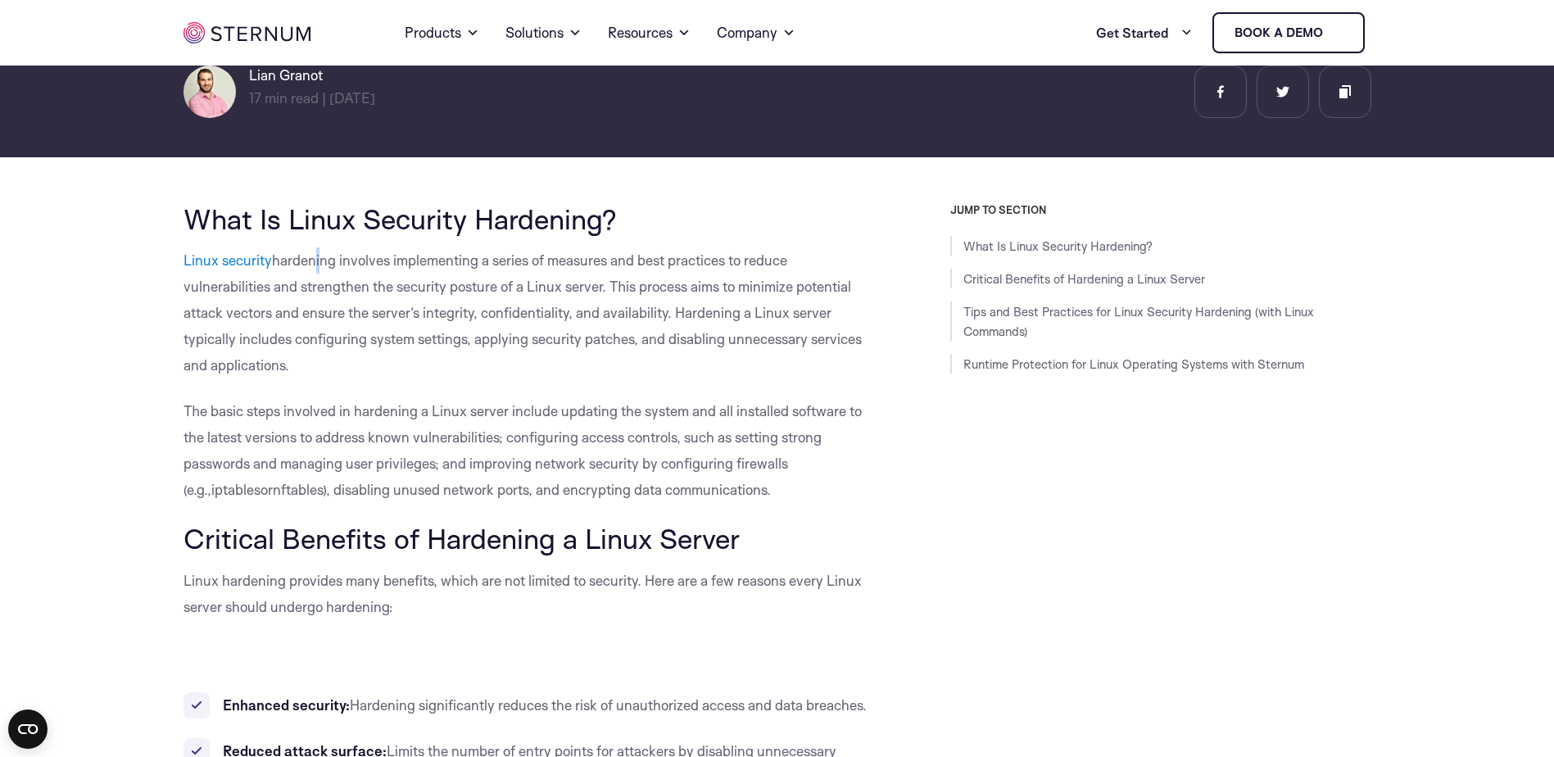
drag, startPoint x: 306, startPoint y: 267, endPoint x: 394, endPoint y: 255, distance: 88.5
click at [394, 255] on span "hardening involves implementing a series of measures and best practices to redu…" at bounding box center [522, 312] width 678 height 122
drag, startPoint x: 394, startPoint y: 255, endPoint x: 431, endPoint y: 269, distance: 39.4
click at [425, 267] on span "hardening involves implementing a series of measures and best practices to redu…" at bounding box center [522, 312] width 678 height 122
click at [431, 269] on span "hardening involves implementing a series of measures and best practices to redu…" at bounding box center [522, 312] width 678 height 122
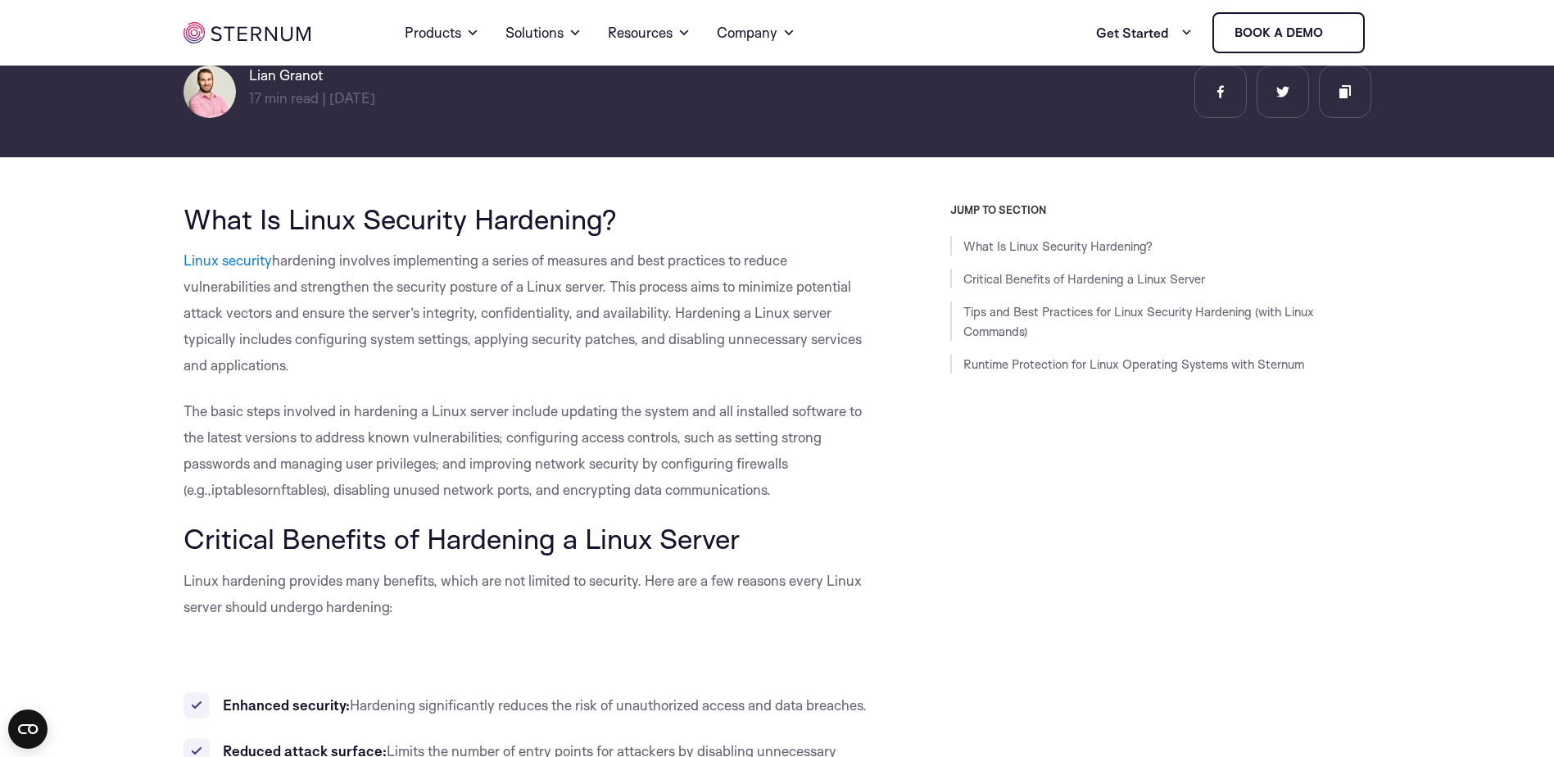
drag, startPoint x: 652, startPoint y: 263, endPoint x: 678, endPoint y: 265, distance: 26.3
click at [656, 264] on span "hardening involves implementing a series of measures and best practices to redu…" at bounding box center [522, 312] width 678 height 122
click at [688, 265] on span "hardening involves implementing a series of measures and best practices to redu…" at bounding box center [522, 312] width 678 height 122
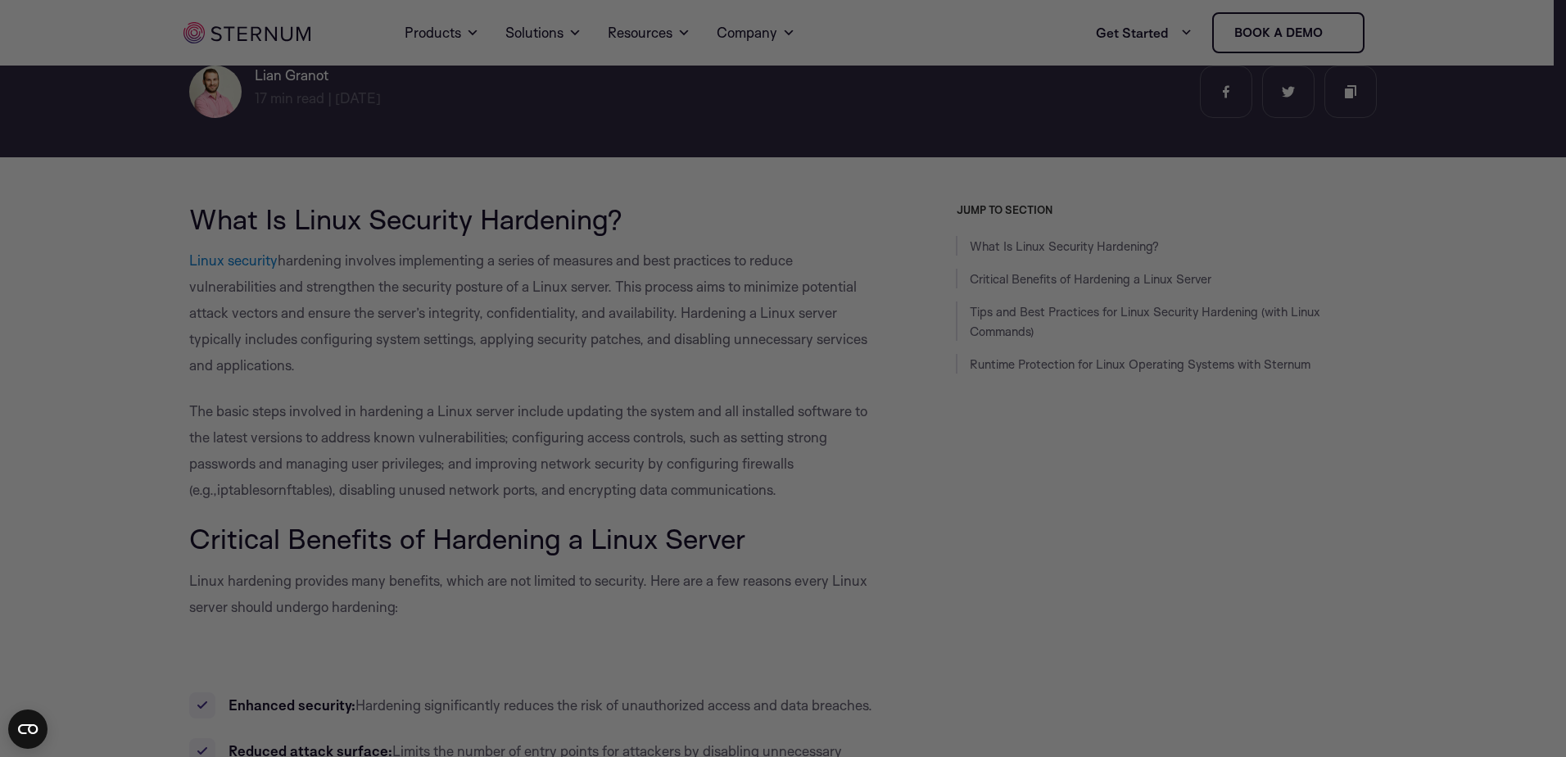
drag, startPoint x: 277, startPoint y: 289, endPoint x: 343, endPoint y: 301, distance: 67.5
click at [306, 295] on div at bounding box center [791, 382] width 1582 height 764
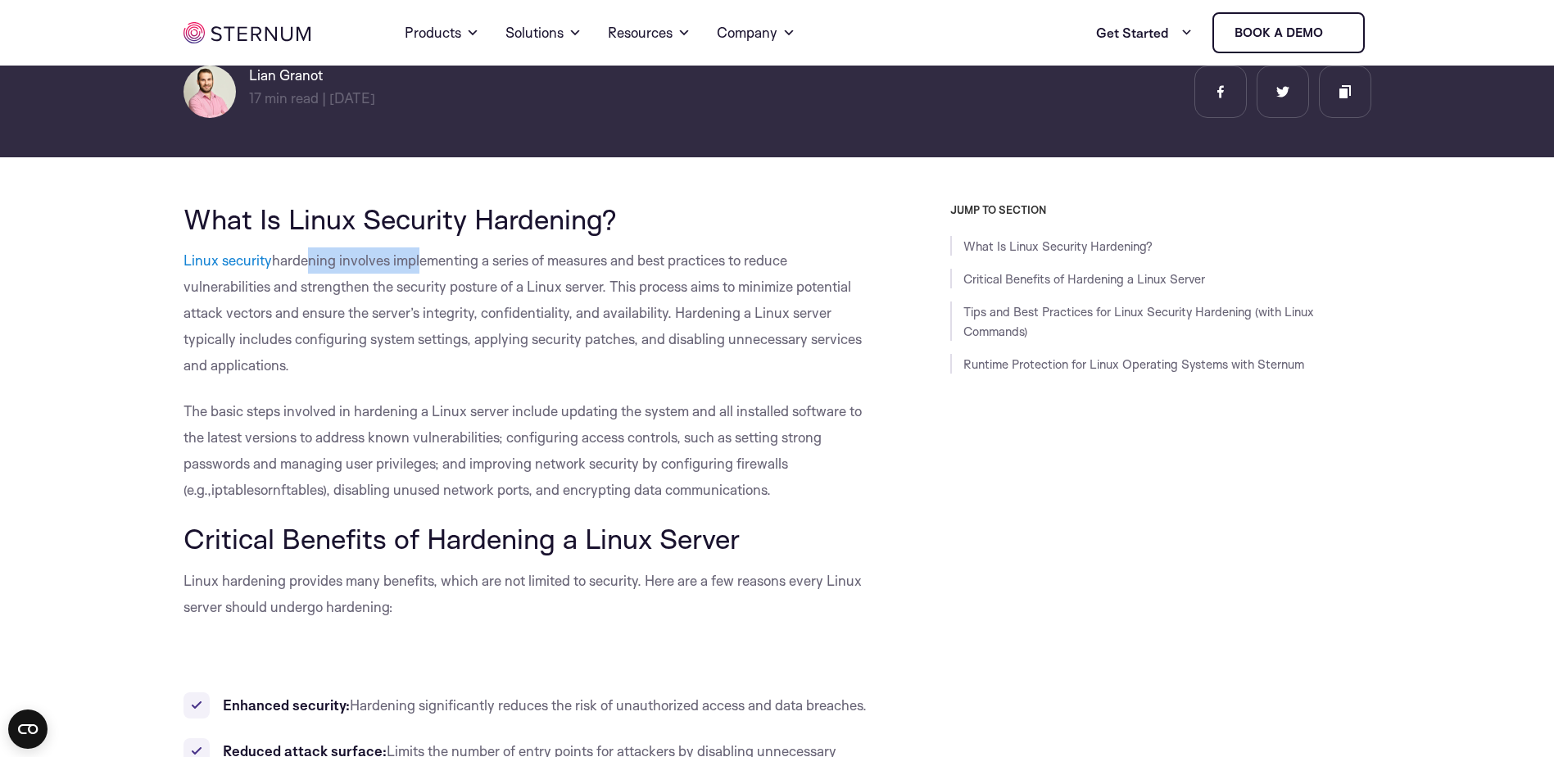
drag, startPoint x: 303, startPoint y: 264, endPoint x: 421, endPoint y: 263, distance: 118.0
click at [421, 263] on span "hardening involves implementing a series of measures and best practices to redu…" at bounding box center [522, 312] width 678 height 122
click at [428, 264] on span "hardening involves implementing a series of measures and best practices to redu…" at bounding box center [522, 312] width 678 height 122
drag, startPoint x: 486, startPoint y: 258, endPoint x: 569, endPoint y: 261, distance: 83.6
click at [569, 261] on span "hardening involves implementing a series of measures and best practices to redu…" at bounding box center [522, 312] width 678 height 122
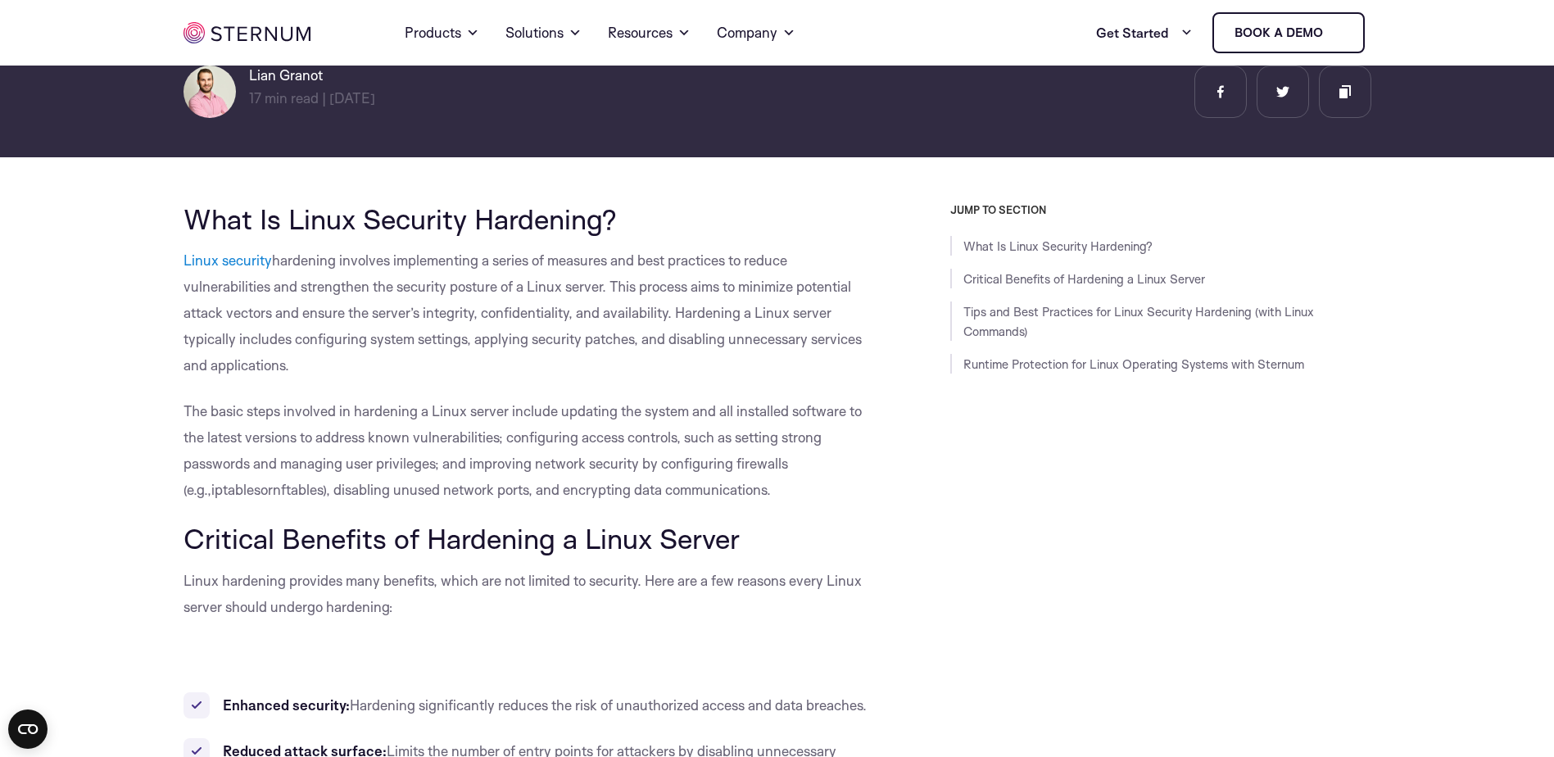
drag, startPoint x: 569, startPoint y: 261, endPoint x: 629, endPoint y: 270, distance: 60.5
click at [629, 270] on p "Linux security hardening involves implementing a series of measures and best pr…" at bounding box center [529, 312] width 693 height 131
drag, startPoint x: 629, startPoint y: 270, endPoint x: 680, endPoint y: 292, distance: 55.1
click at [680, 292] on span "hardening involves implementing a series of measures and best practices to redu…" at bounding box center [522, 312] width 678 height 122
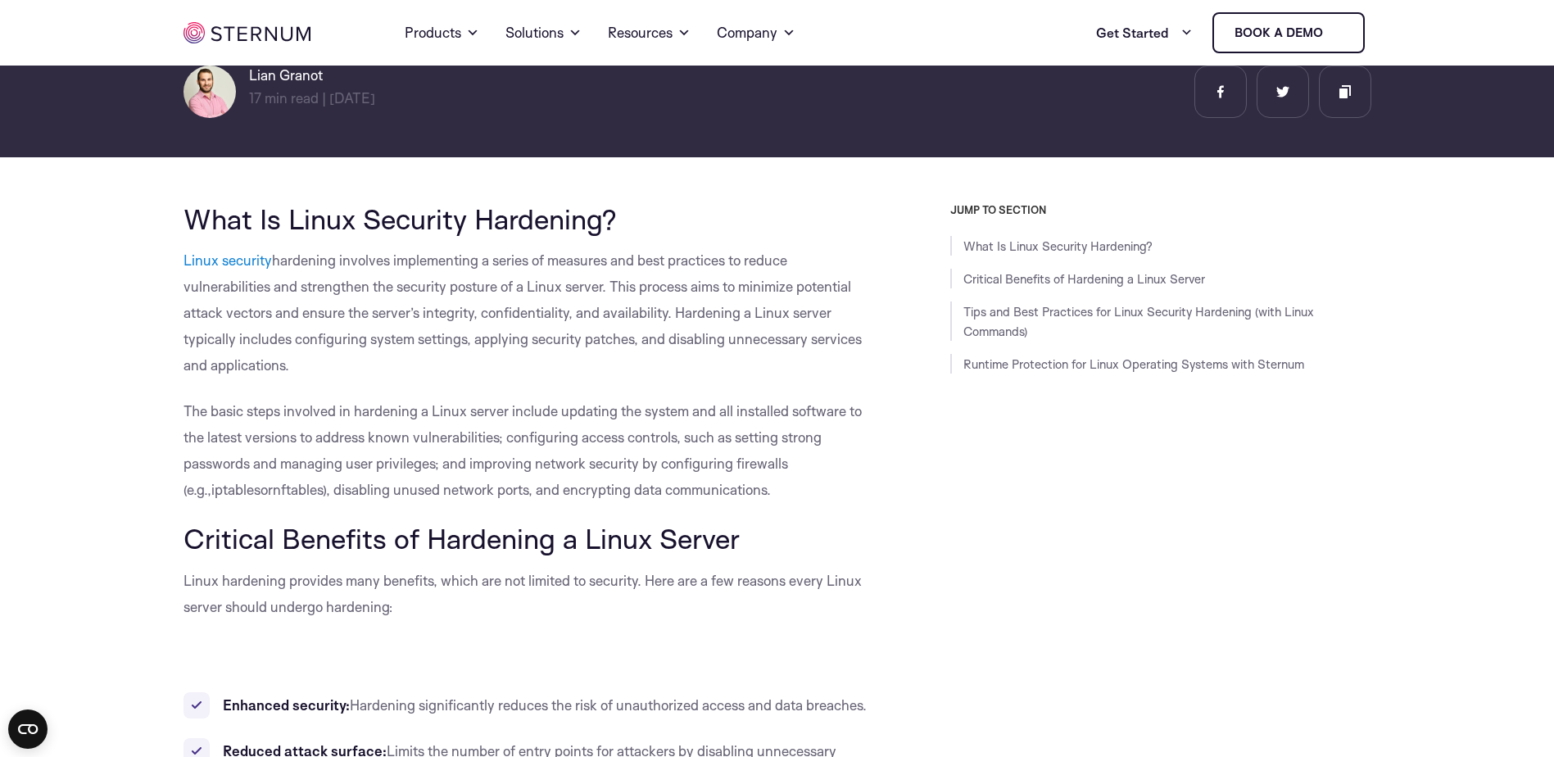
drag, startPoint x: 680, startPoint y: 292, endPoint x: 733, endPoint y: 293, distance: 53.3
click at [733, 293] on span "hardening involves implementing a series of measures and best practices to redu…" at bounding box center [522, 312] width 678 height 122
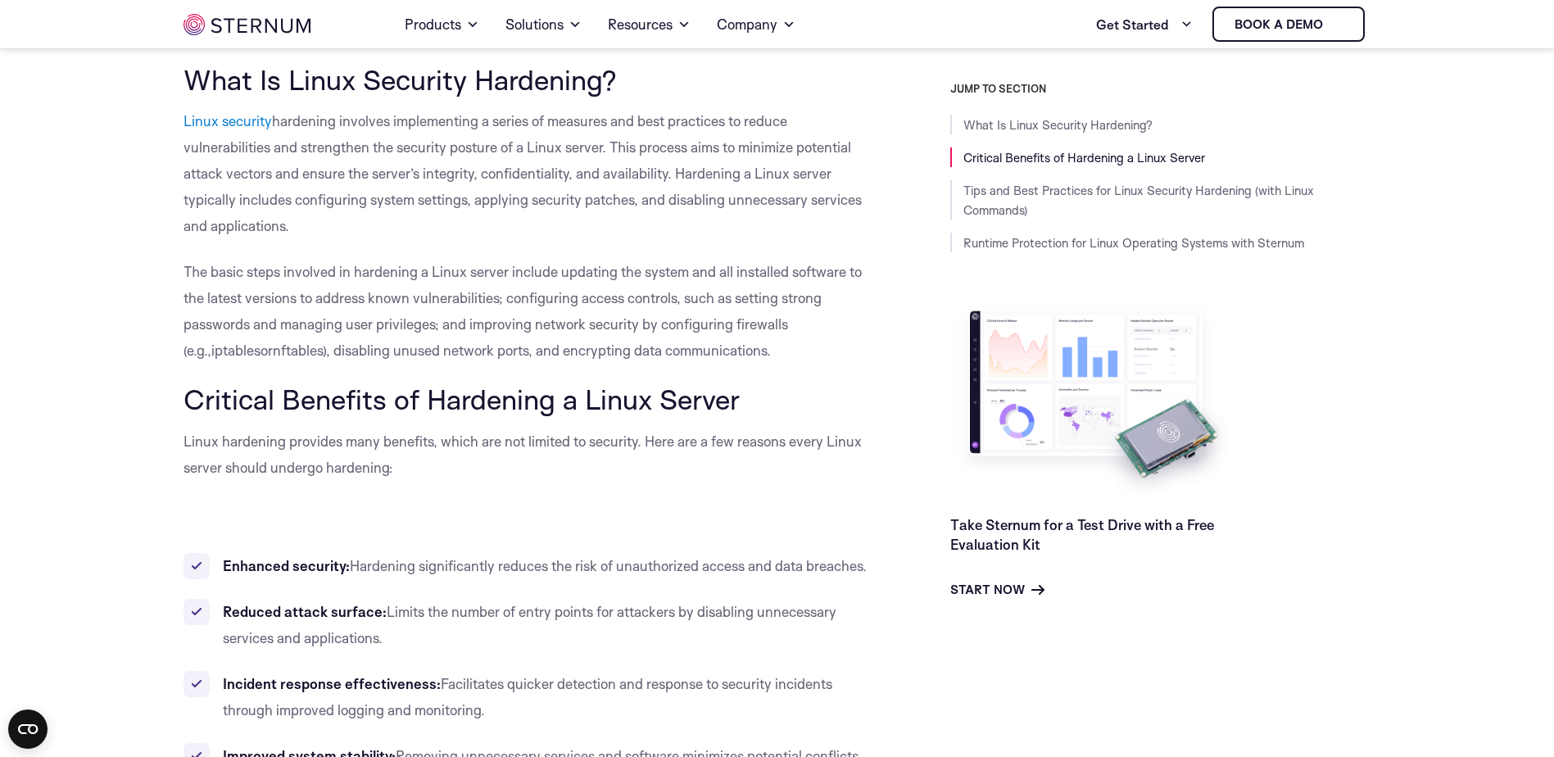
scroll to position [424, 0]
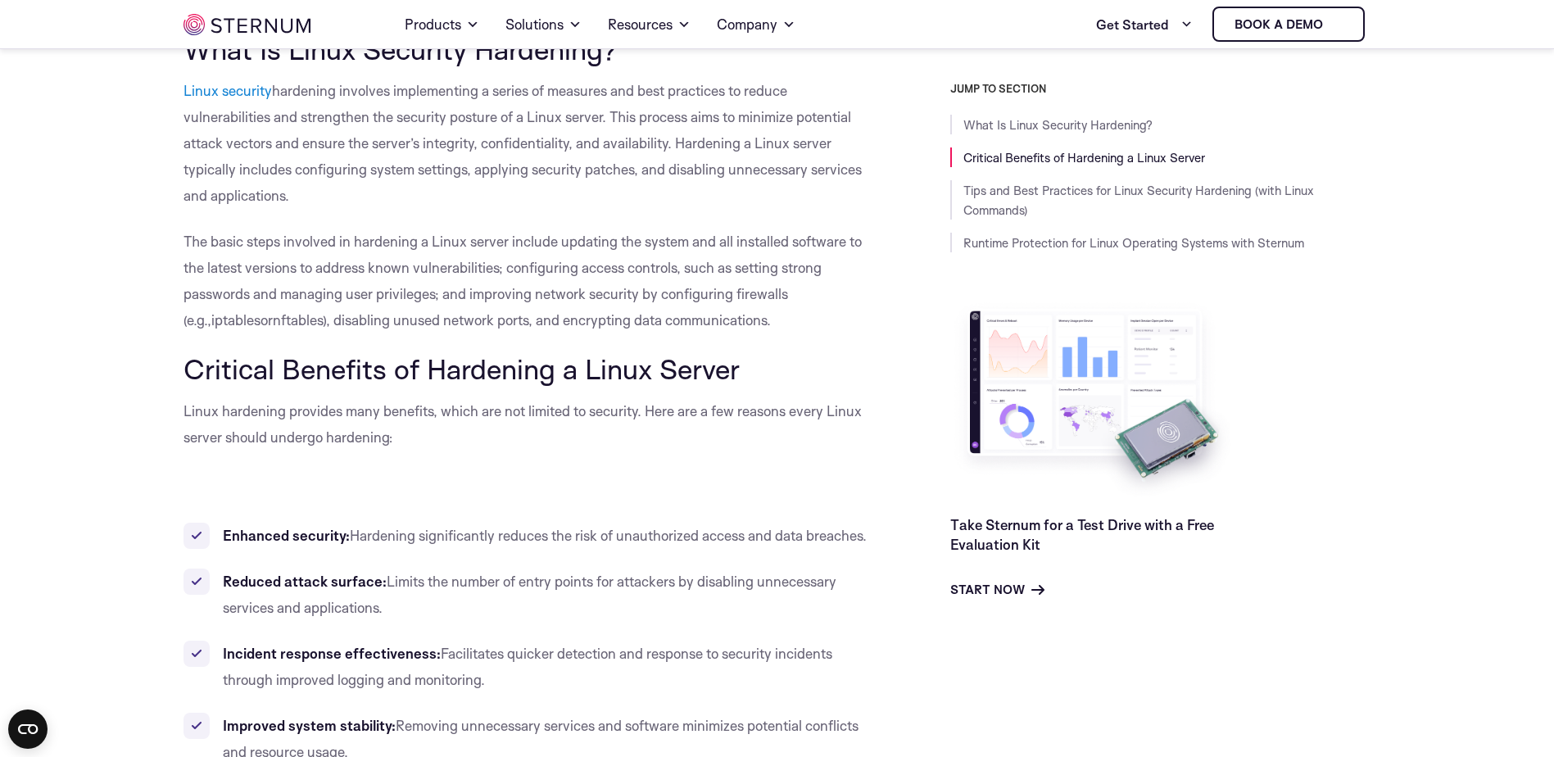
click at [614, 248] on span "The basic steps involved in hardening a Linux server include updating the syste…" at bounding box center [522, 281] width 678 height 96
click at [653, 247] on span "The basic steps involved in hardening a Linux server include updating the syste…" at bounding box center [522, 281] width 678 height 96
click at [653, 250] on span "The basic steps involved in hardening a Linux server include updating the syste…" at bounding box center [522, 281] width 678 height 96
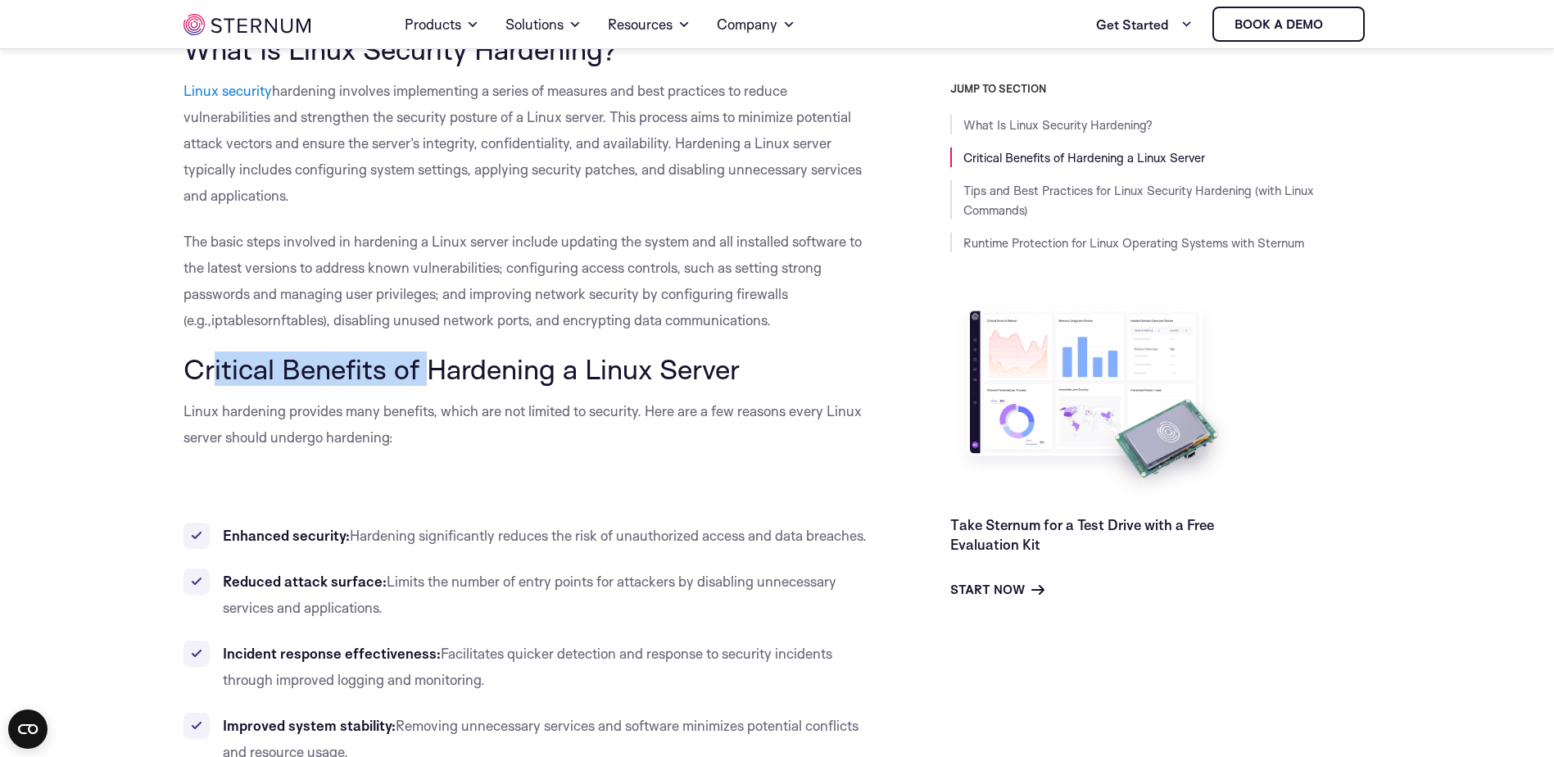
drag, startPoint x: 211, startPoint y: 370, endPoint x: 433, endPoint y: 374, distance: 222.8
click at [433, 374] on span "Critical Benefits of Hardening a Linux Server" at bounding box center [461, 368] width 556 height 34
drag, startPoint x: 433, startPoint y: 374, endPoint x: 509, endPoint y: 381, distance: 75.7
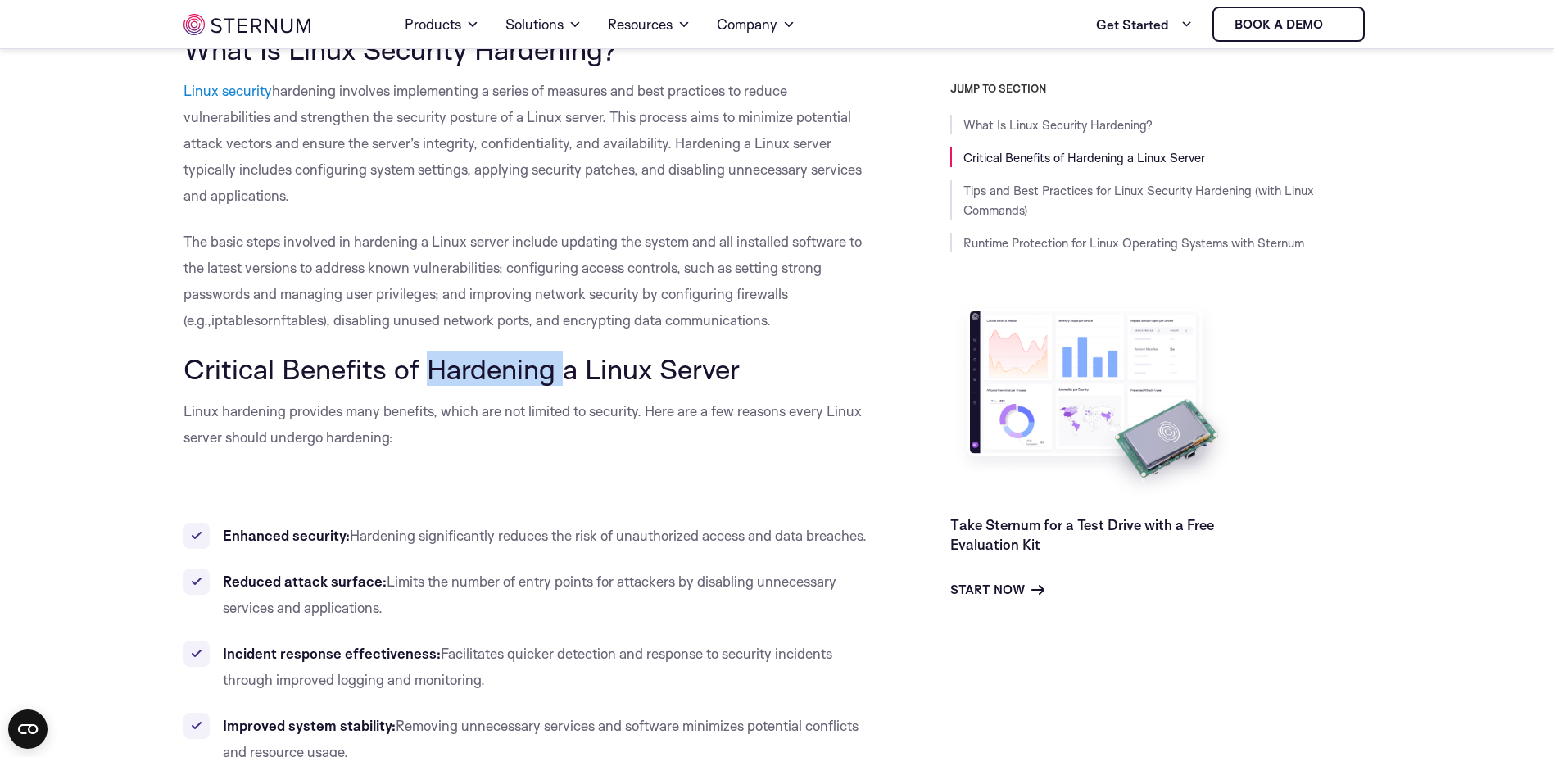
click at [509, 381] on span "Critical Benefits of Hardening a Linux Server" at bounding box center [461, 368] width 556 height 34
click at [598, 385] on span "Critical Benefits of Hardening a Linux Server" at bounding box center [461, 368] width 556 height 34
drag, startPoint x: 598, startPoint y: 385, endPoint x: 676, endPoint y: 391, distance: 78.0
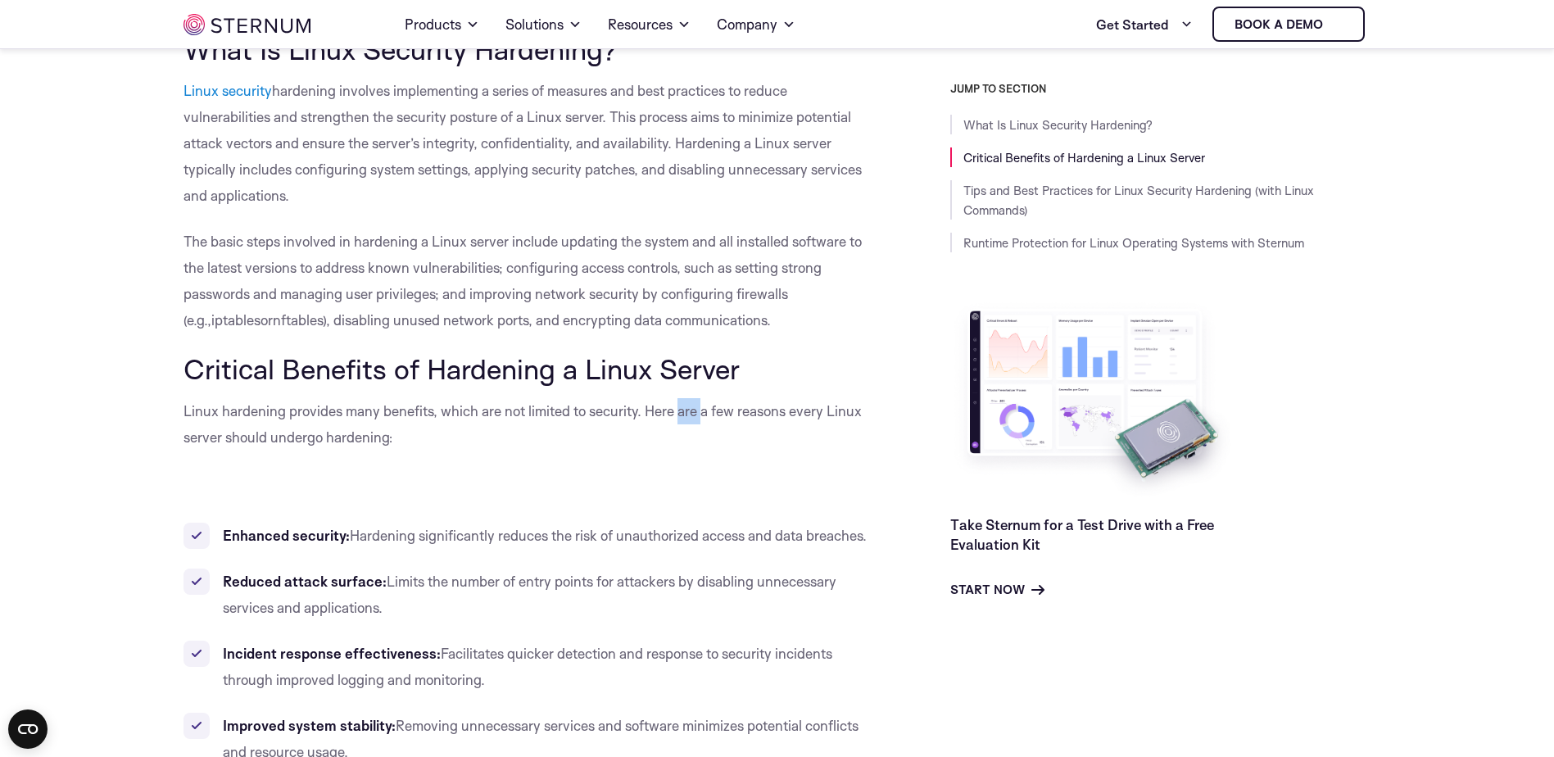
drag, startPoint x: 676, startPoint y: 391, endPoint x: 663, endPoint y: 359, distance: 34.5
click at [663, 359] on span "Critical Benefits of Hardening a Linux Server" at bounding box center [461, 368] width 556 height 34
click at [635, 369] on span "Critical Benefits of Hardening a Linux Server" at bounding box center [461, 368] width 556 height 34
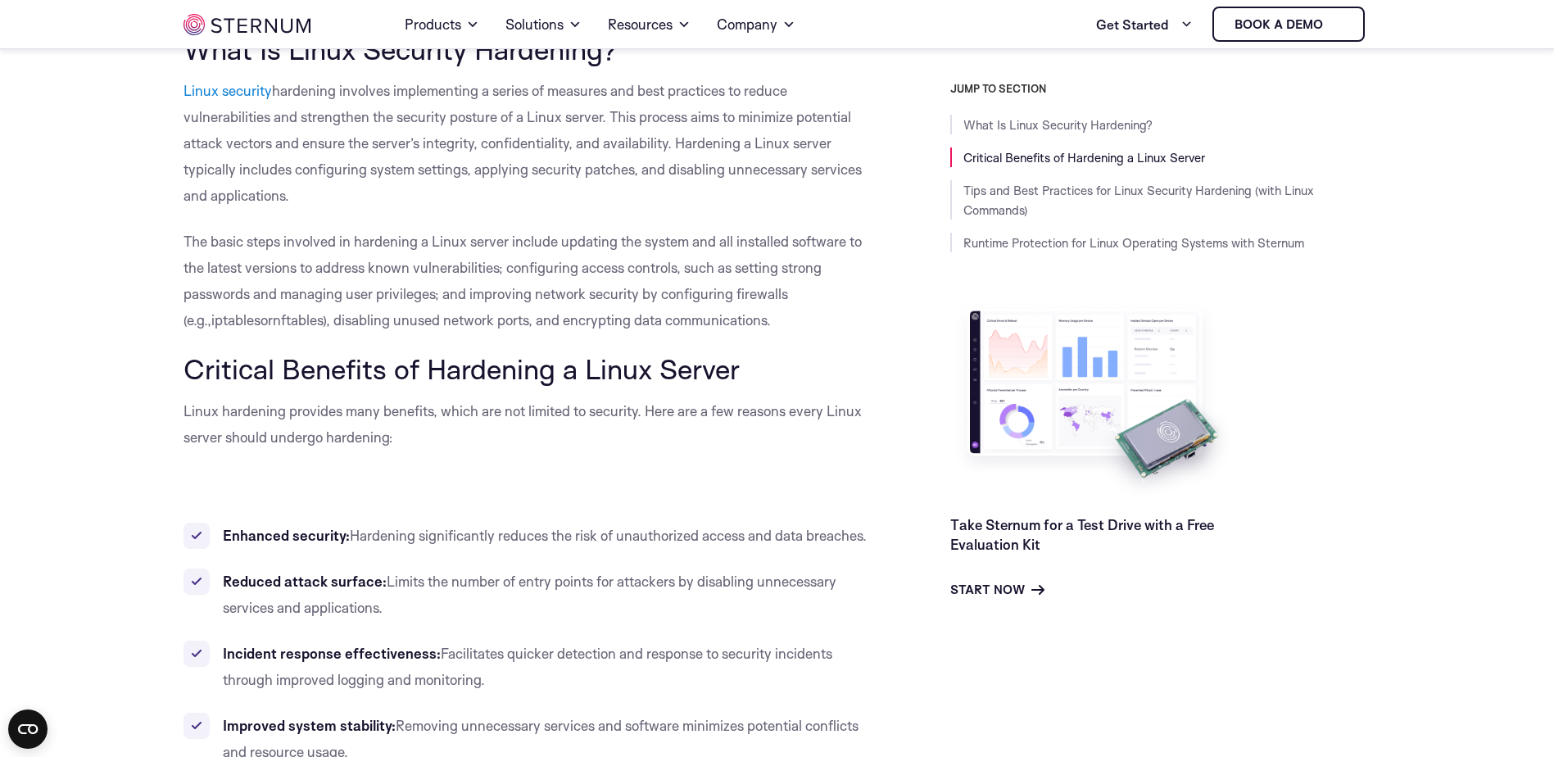
drag, startPoint x: 635, startPoint y: 369, endPoint x: 695, endPoint y: 376, distance: 60.2
click at [695, 376] on span "Critical Benefits of Hardening a Linux Server" at bounding box center [461, 368] width 556 height 34
drag, startPoint x: 695, startPoint y: 376, endPoint x: 468, endPoint y: 385, distance: 227.1
click at [468, 385] on span "Critical Benefits of Hardening a Linux Server" at bounding box center [461, 368] width 556 height 34
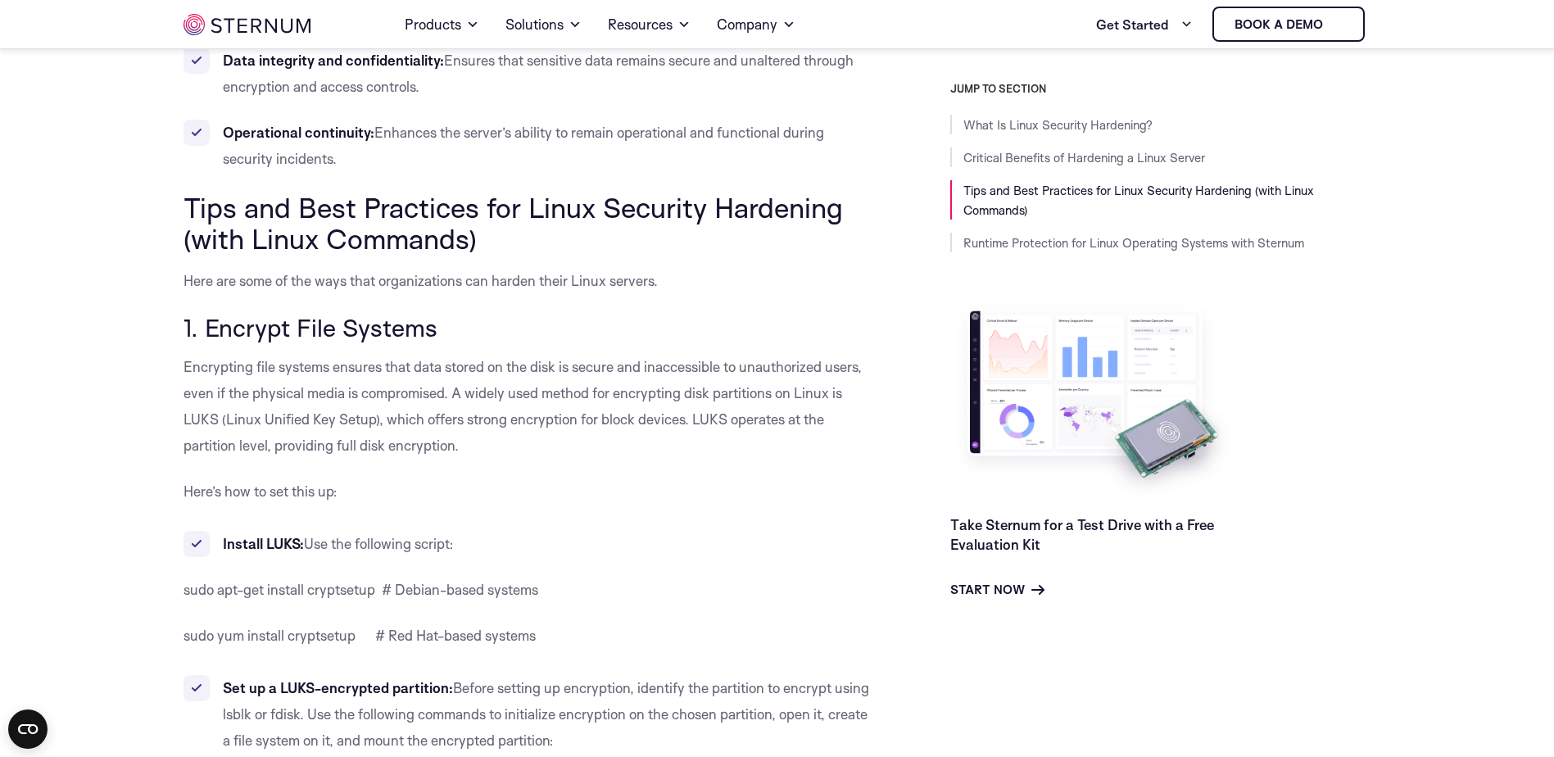
scroll to position [1407, 0]
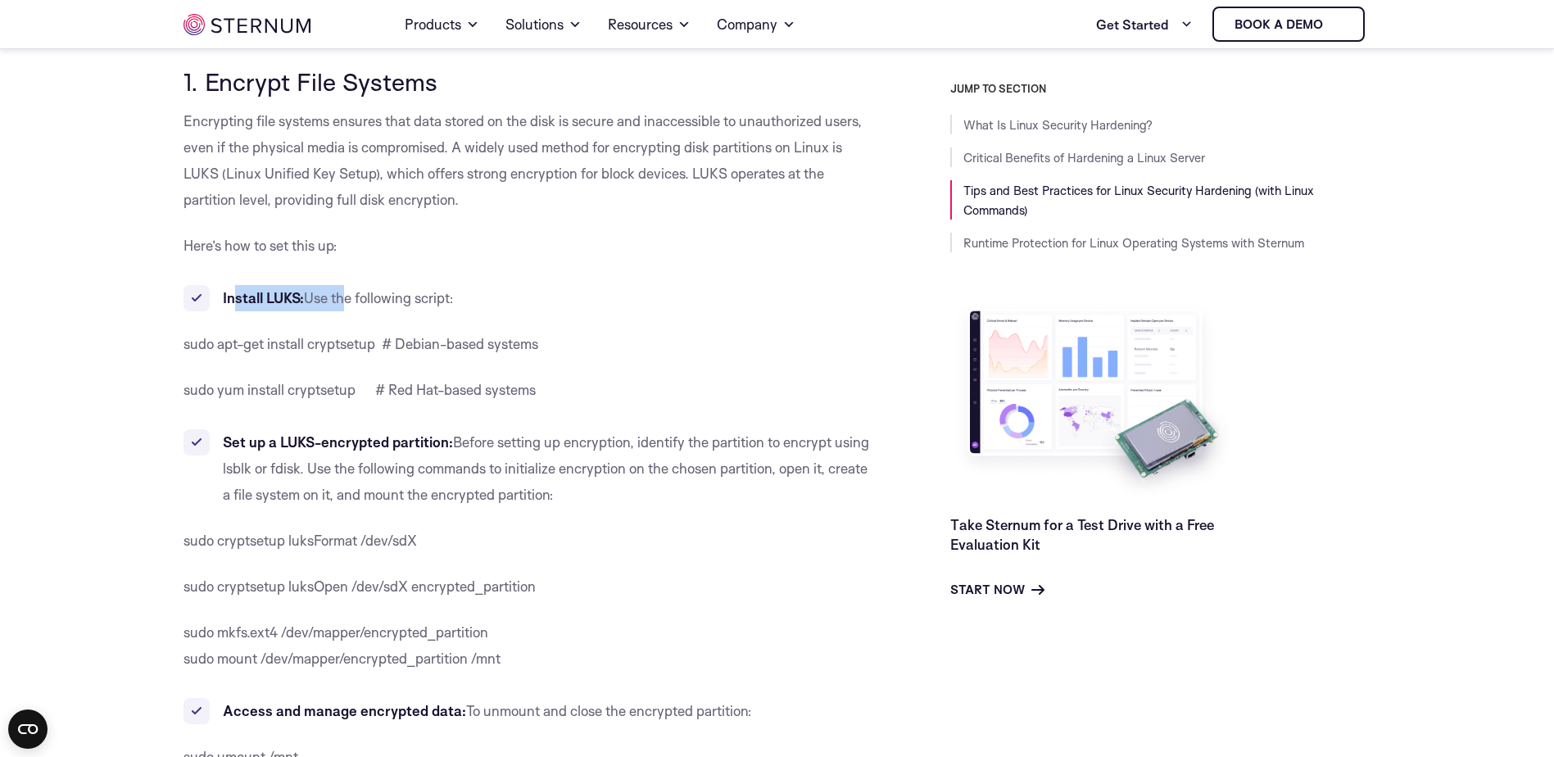
drag, startPoint x: 235, startPoint y: 291, endPoint x: 368, endPoint y: 286, distance: 132.8
click at [368, 286] on li "Install LUKS: Use the following script:" at bounding box center [529, 298] width 693 height 26
drag, startPoint x: 368, startPoint y: 286, endPoint x: 404, endPoint y: 301, distance: 38.9
click at [398, 296] on span "Use the following script:" at bounding box center [379, 297] width 150 height 17
drag, startPoint x: 281, startPoint y: 341, endPoint x: 367, endPoint y: 337, distance: 86.1
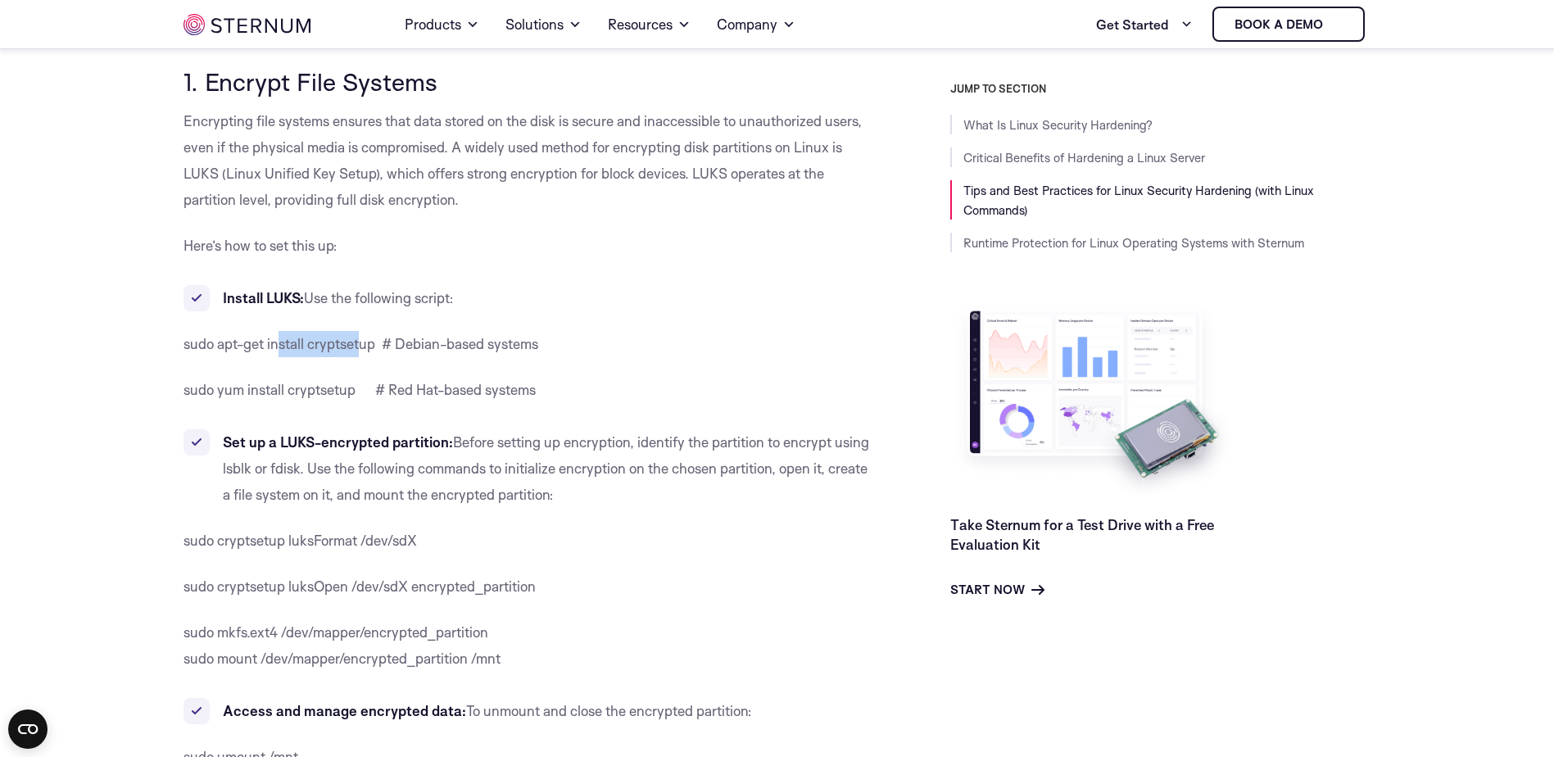
click at [367, 337] on span "sudo apt-get install cryptsetup # Debian-based systems" at bounding box center [360, 343] width 355 height 17
drag, startPoint x: 367, startPoint y: 337, endPoint x: 332, endPoint y: 353, distance: 38.5
click at [333, 353] on p "sudo apt-get install cryptsetup # Debian-based systems" at bounding box center [529, 344] width 693 height 26
drag, startPoint x: 333, startPoint y: 353, endPoint x: 311, endPoint y: 401, distance: 52.1
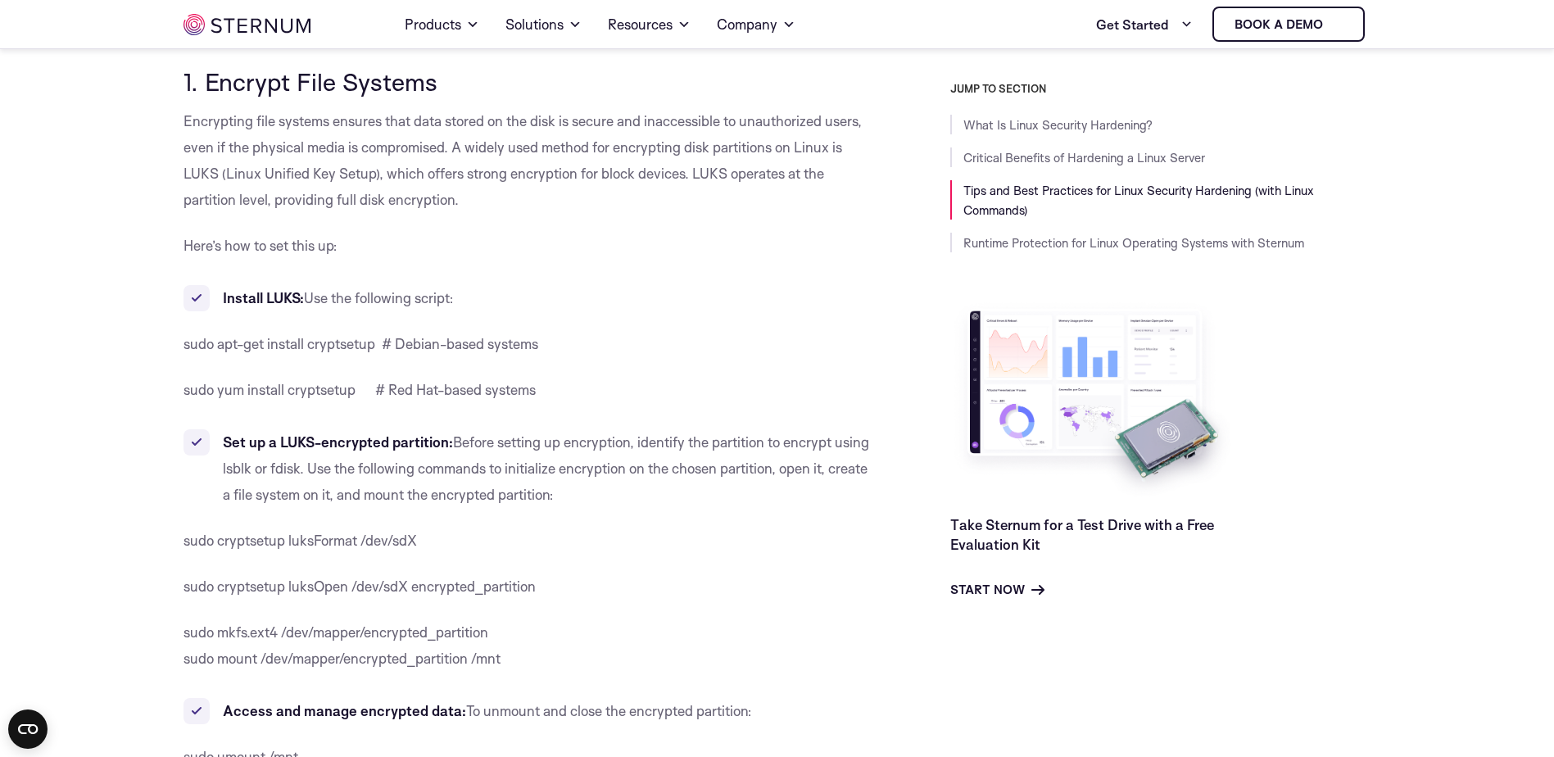
click at [305, 396] on span "sudo yum install cryptsetup # Red Hat-based systems" at bounding box center [359, 389] width 352 height 17
click at [329, 396] on span "sudo yum install cryptsetup # Red Hat-based systems" at bounding box center [359, 389] width 352 height 17
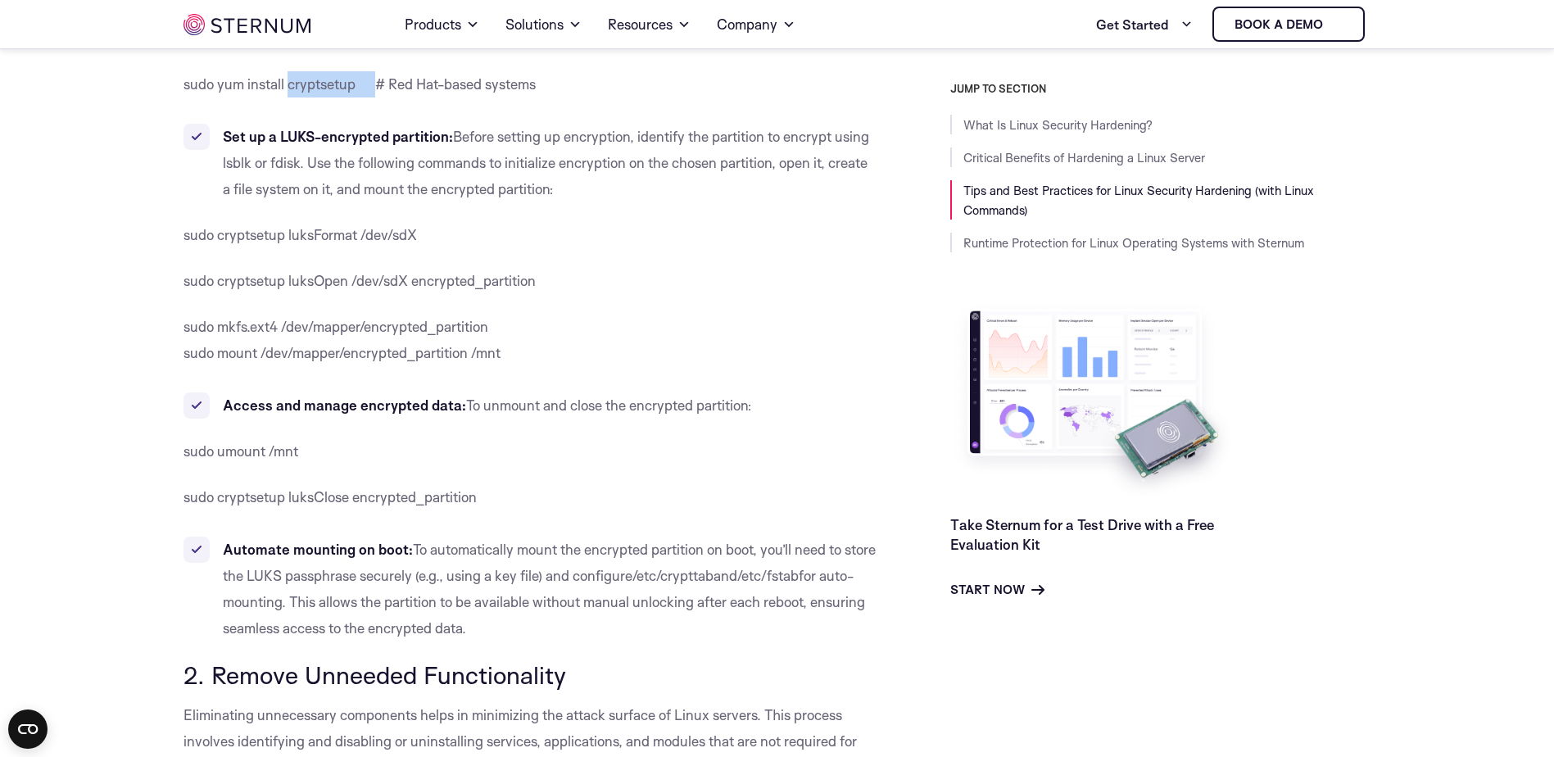
scroll to position [1735, 0]
